Goal: Task Accomplishment & Management: Complete application form

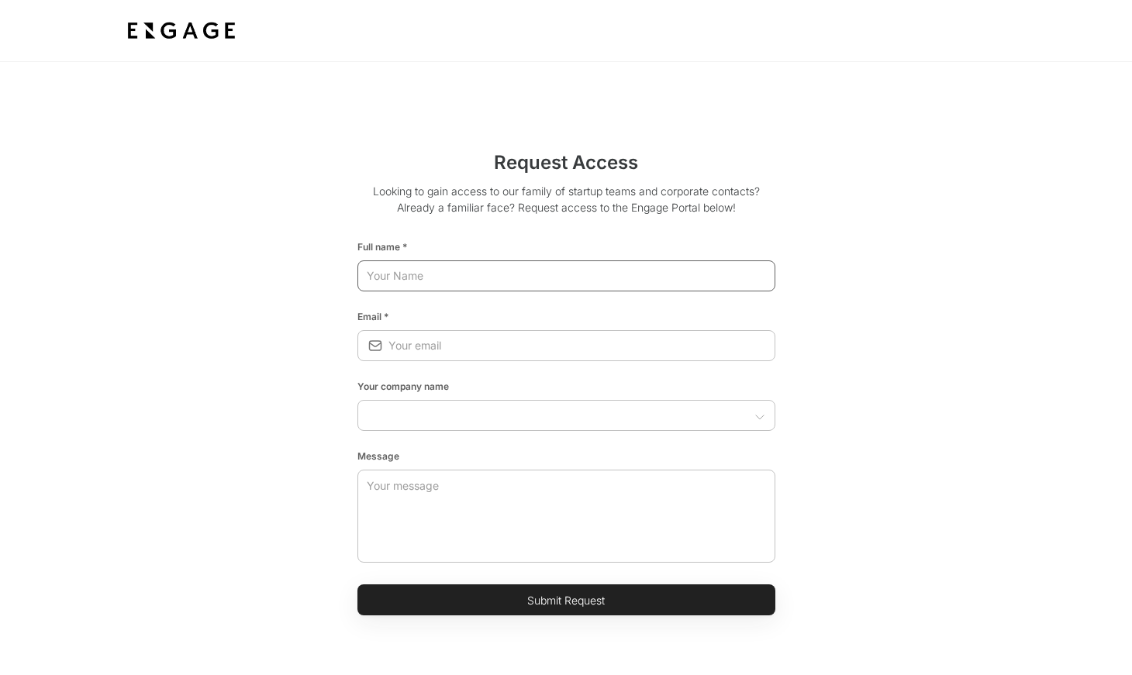
click at [566, 274] on input "text" at bounding box center [566, 276] width 418 height 28
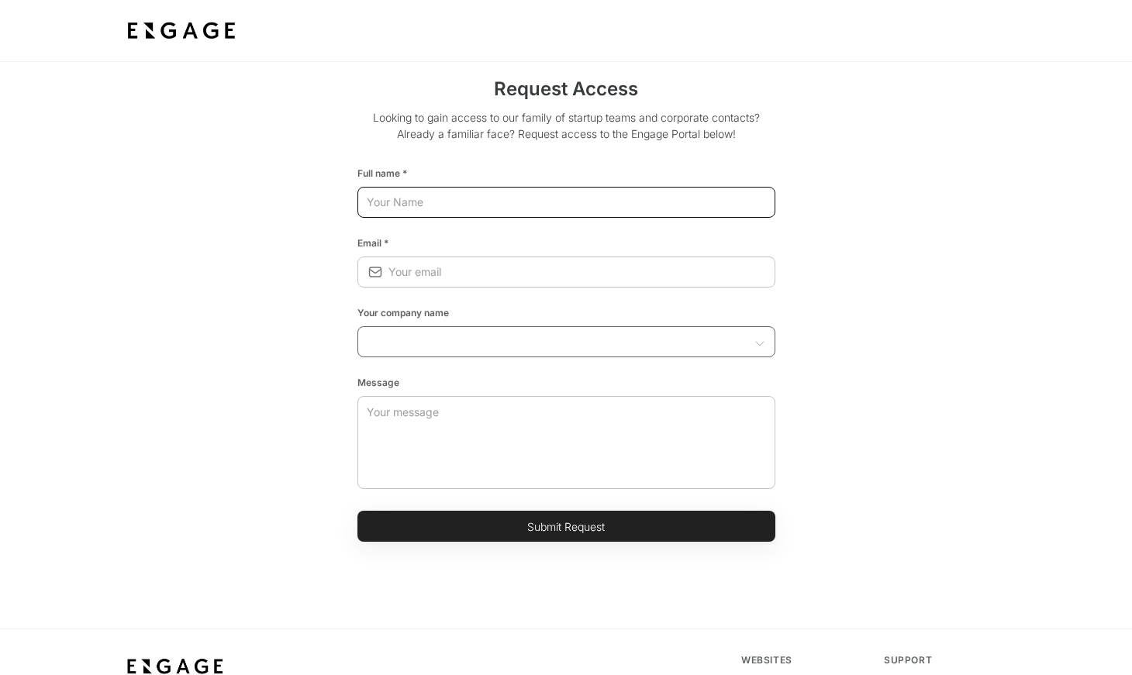
scroll to position [74, 0]
click at [549, 342] on input "text" at bounding box center [553, 341] width 383 height 16
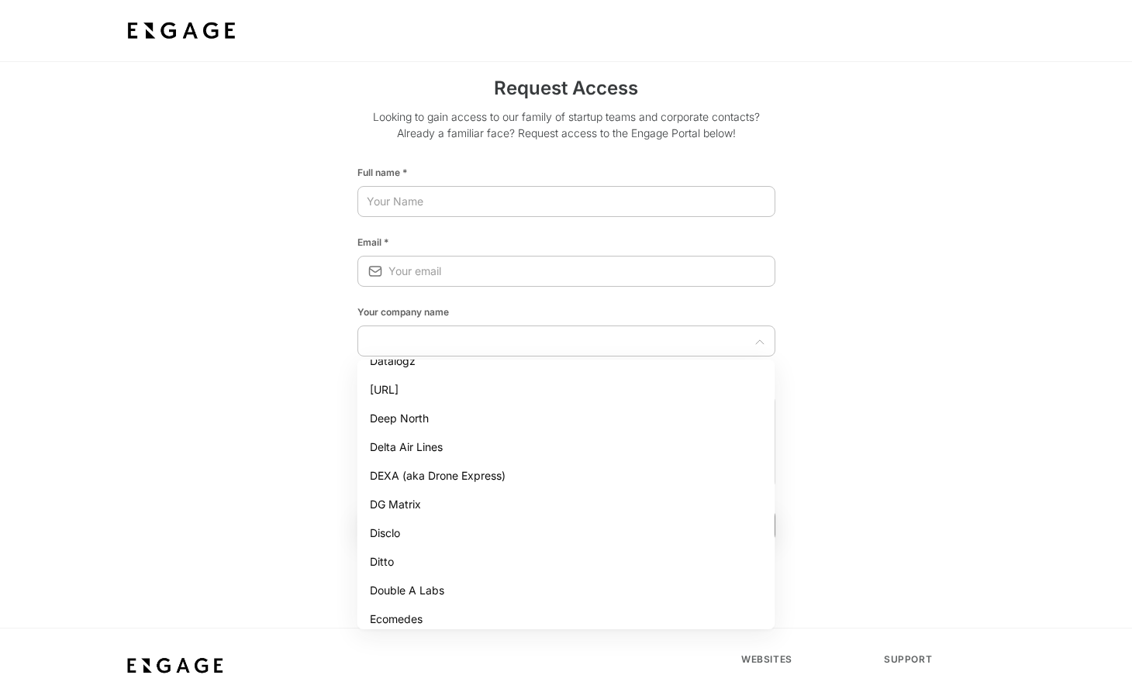
scroll to position [1202, 0]
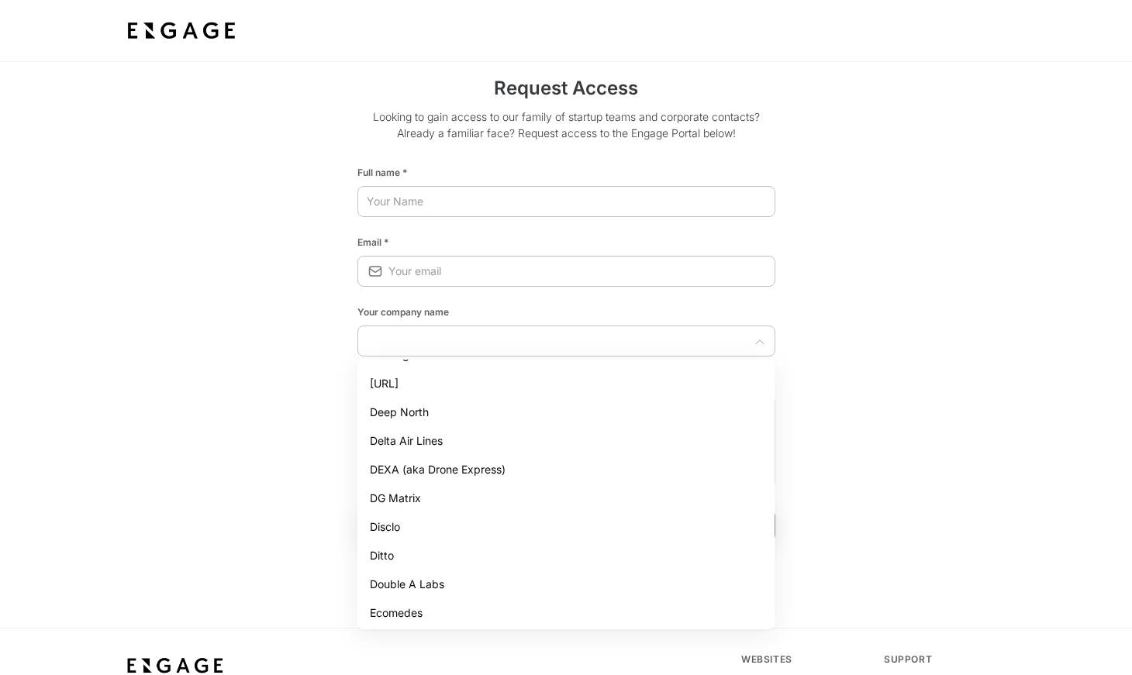
click at [433, 554] on li "Ditto" at bounding box center [566, 555] width 418 height 29
type input "Ditto"
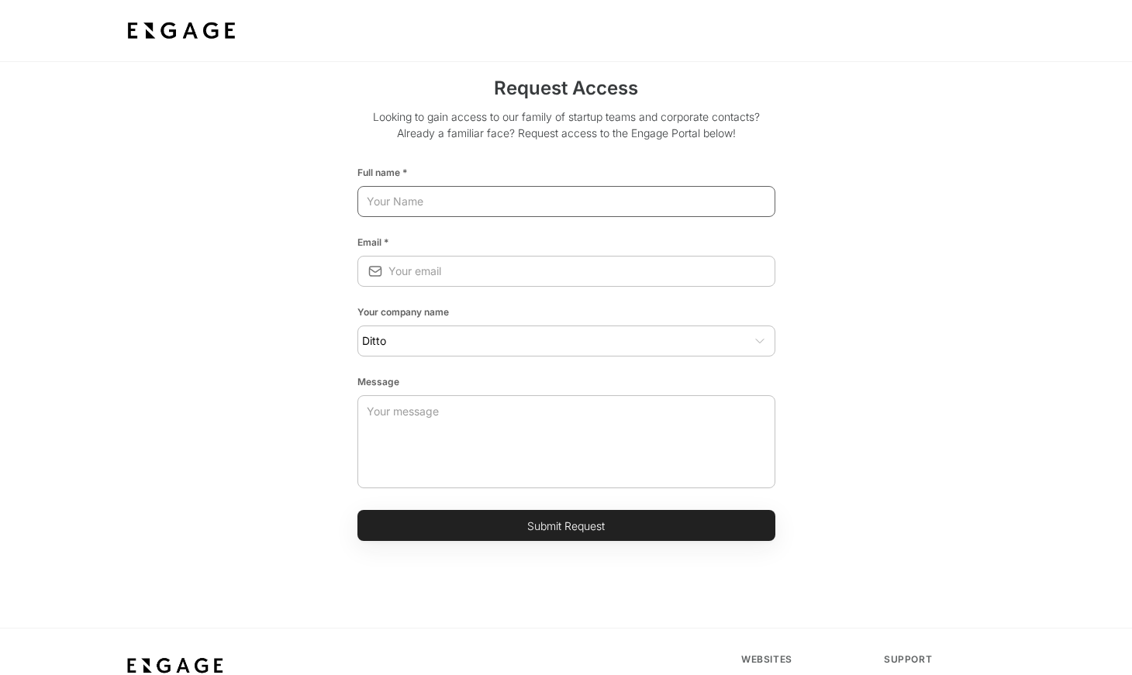
click at [485, 211] on input "text" at bounding box center [566, 202] width 418 height 28
type input "[PERSON_NAME] [PERSON_NAME]"
click at [441, 271] on input "email" at bounding box center [581, 271] width 387 height 28
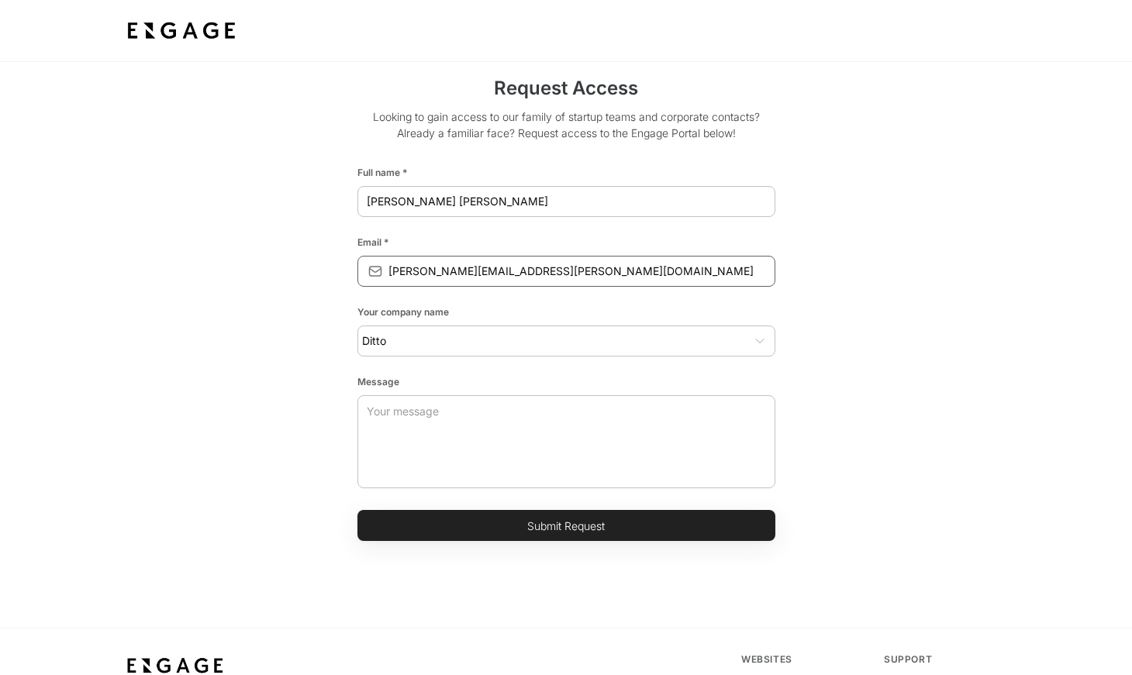
click at [549, 276] on input "[PERSON_NAME][EMAIL_ADDRESS][PERSON_NAME][DOMAIN_NAME]" at bounding box center [581, 271] width 387 height 28
type input "[PERSON_NAME][EMAIL_ADDRESS][PERSON_NAME][DOMAIN_NAME]"
click at [519, 434] on textarea at bounding box center [566, 441] width 399 height 93
type textarea "Part of Cohort 15"
click at [551, 528] on button "Submit Request" at bounding box center [566, 525] width 418 height 31
